Goal: Book appointment/travel/reservation

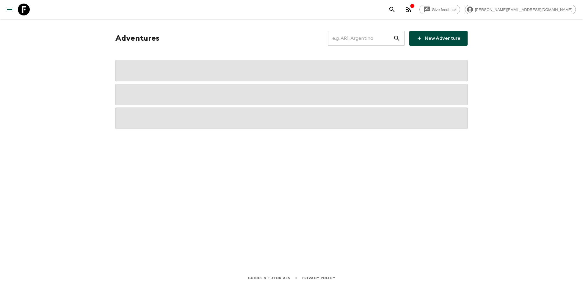
click at [357, 41] on input "text" at bounding box center [360, 38] width 65 height 17
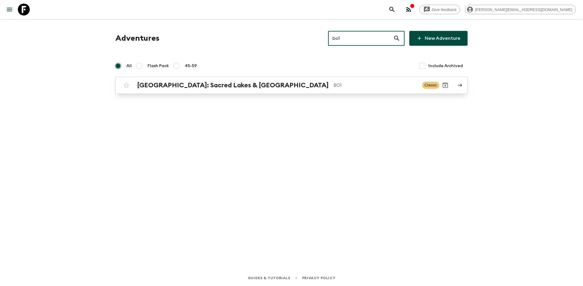
type input "bo1"
click at [333, 87] on p "BO1" at bounding box center [375, 85] width 84 height 7
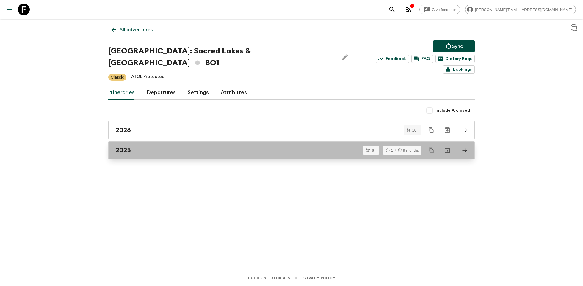
click at [158, 145] on link "2025" at bounding box center [291, 151] width 366 height 18
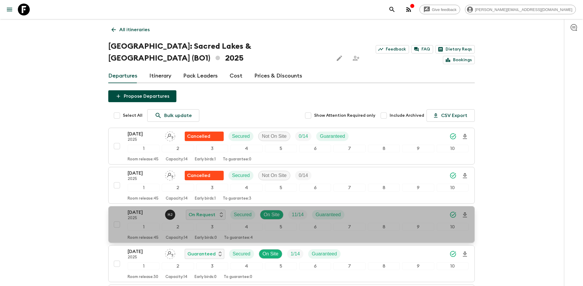
click at [139, 209] on p "[DATE]" at bounding box center [144, 212] width 33 height 7
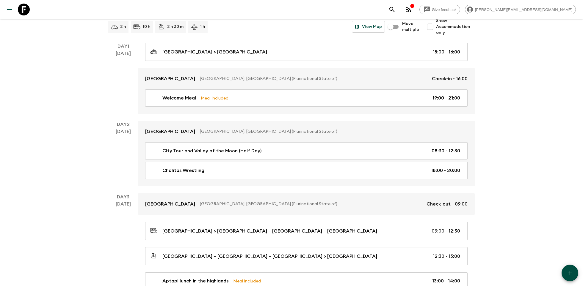
scroll to position [63, 0]
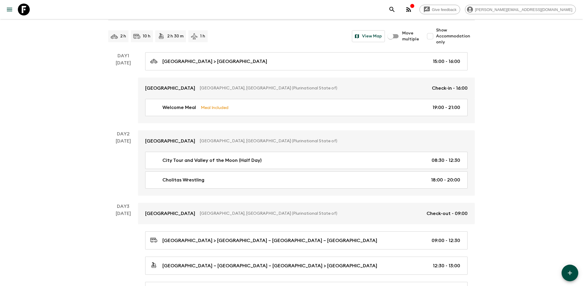
click at [433, 37] on input "Show Accommodation only" at bounding box center [430, 36] width 12 height 12
checkbox input "true"
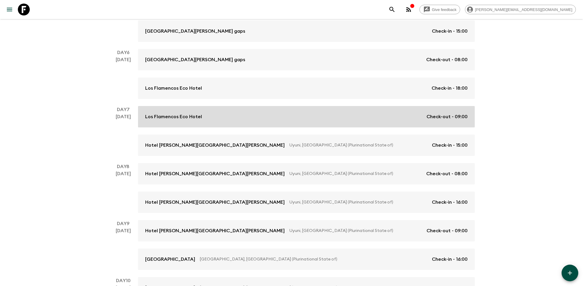
scroll to position [293, 0]
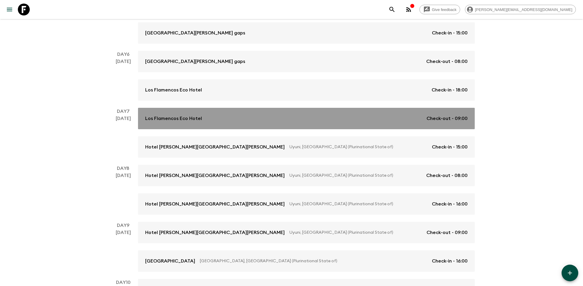
click at [211, 119] on div "Los Flamencos Eco Hotel Check-out - 09:00" at bounding box center [306, 118] width 322 height 7
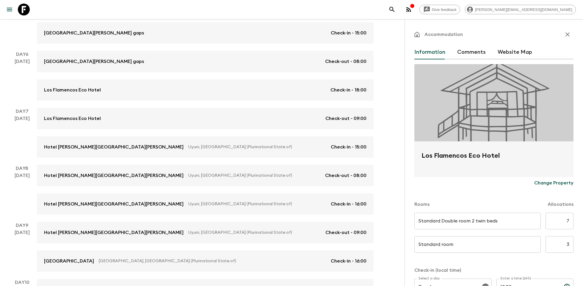
click at [570, 33] on icon "button" at bounding box center [567, 34] width 7 height 7
